Goal: Find specific page/section: Find specific page/section

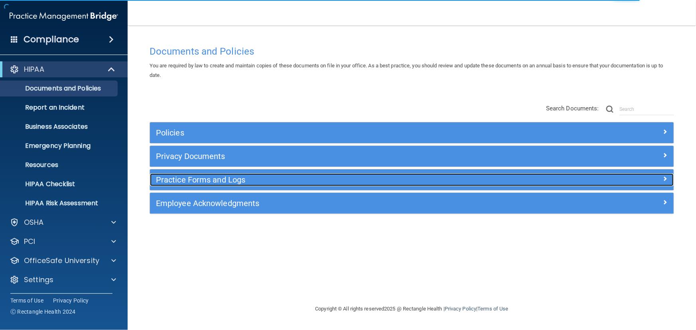
click at [217, 182] on h5 "Practice Forms and Logs" at bounding box center [346, 180] width 381 height 9
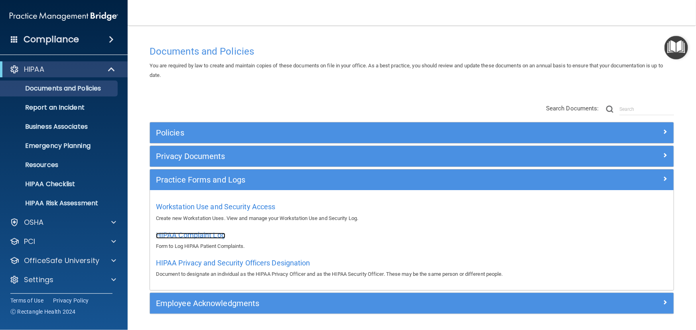
click at [201, 235] on span "HIPAA Complaint Log" at bounding box center [190, 235] width 69 height 8
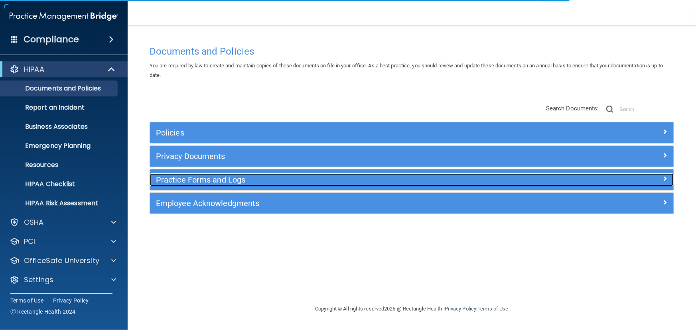
click at [170, 178] on h5 "Practice Forms and Logs" at bounding box center [346, 180] width 381 height 9
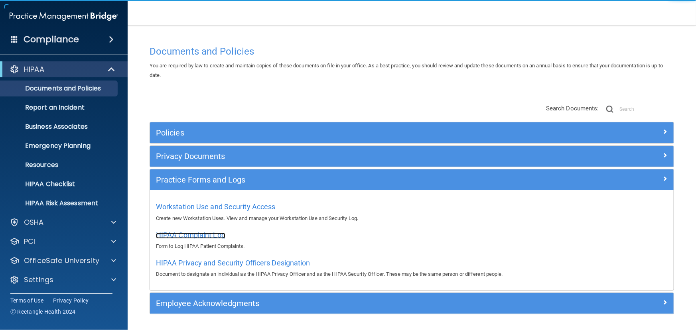
click at [196, 239] on span "HIPAA Complaint Log" at bounding box center [190, 235] width 69 height 8
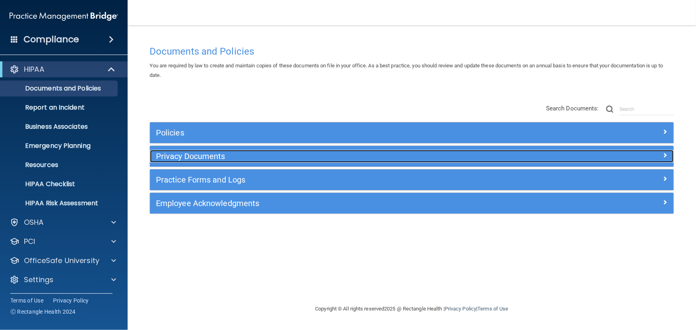
click at [196, 158] on h5 "Privacy Documents" at bounding box center [346, 156] width 381 height 9
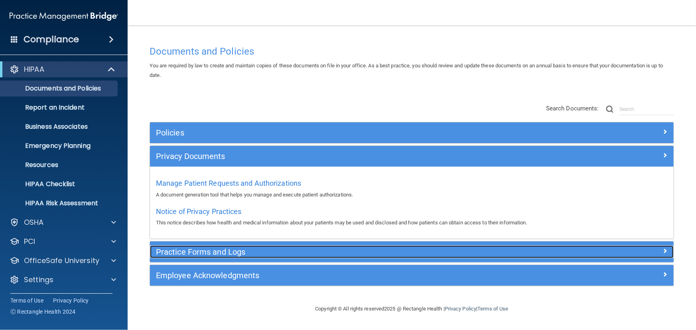
click at [191, 257] on div "Practice Forms and Logs" at bounding box center [346, 252] width 393 height 13
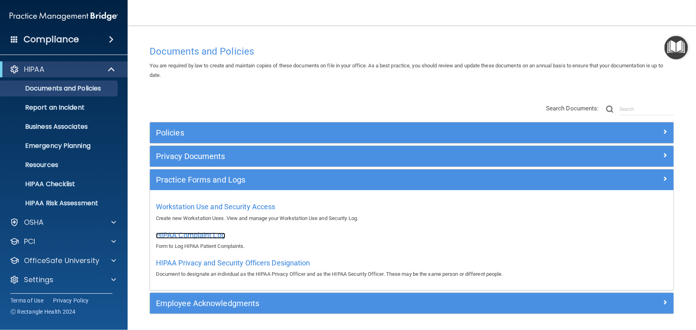
click at [204, 235] on span "HIPAA Complaint Log" at bounding box center [190, 235] width 69 height 8
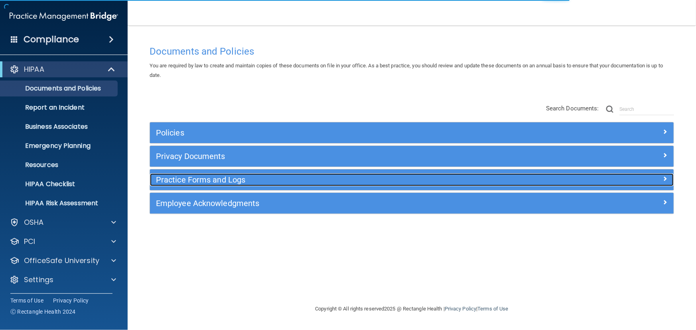
click at [208, 178] on h5 "Practice Forms and Logs" at bounding box center [346, 180] width 381 height 9
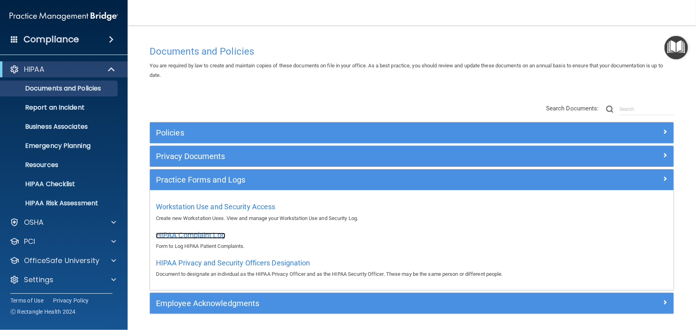
click at [195, 231] on span "HIPAA Complaint Log" at bounding box center [190, 235] width 69 height 8
